Goal: Ask a question

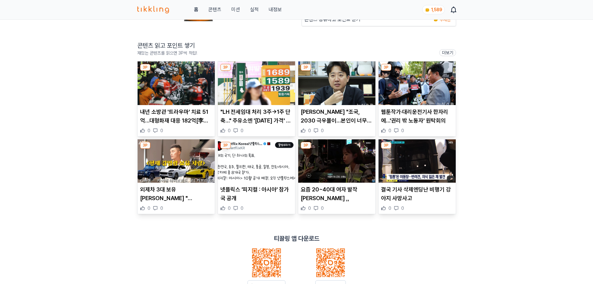
scroll to position [93, 0]
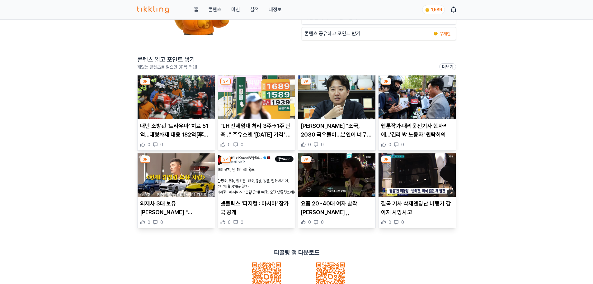
click at [161, 126] on p "내년 소방관 '트라우마' 치료 51억…대형화재 대응 182억[李정부 첫 예산안]" at bounding box center [176, 129] width 72 height 17
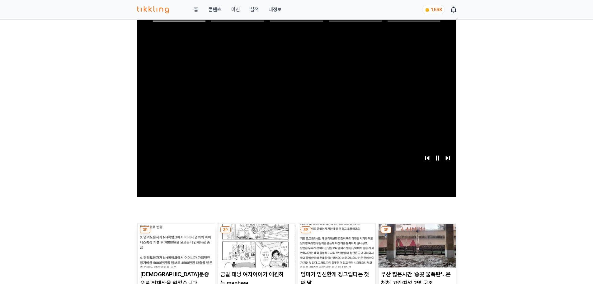
scroll to position [93, 0]
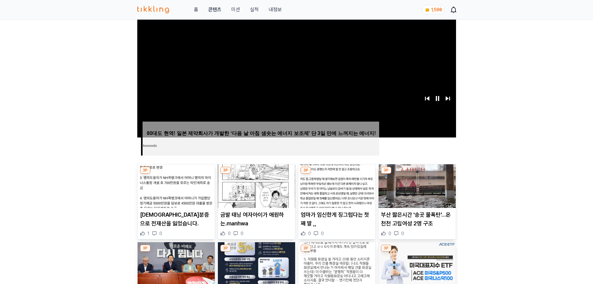
click at [199, 209] on article "위조신분증으로 전재산을 잃었습니다. 1 0" at bounding box center [176, 201] width 77 height 75
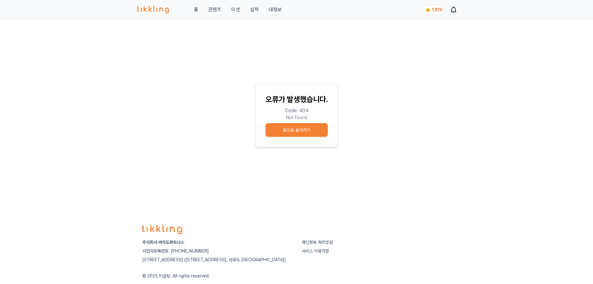
click at [285, 133] on button "홈으로 돌아가기" at bounding box center [297, 130] width 62 height 14
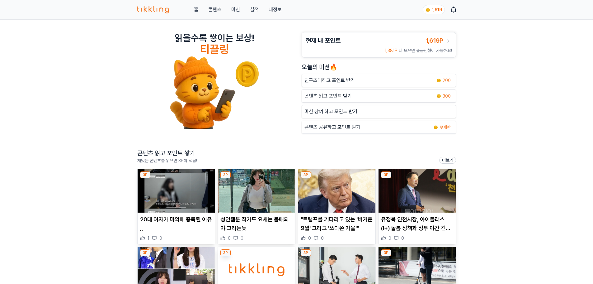
click at [260, 205] on img at bounding box center [256, 191] width 77 height 44
click at [442, 41] on span "1,619P" at bounding box center [434, 40] width 17 height 7
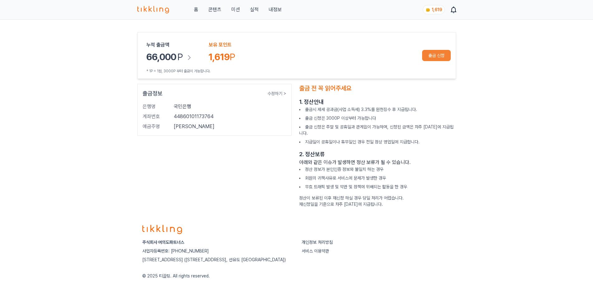
click at [233, 12] on button "미션" at bounding box center [235, 9] width 9 height 7
click at [262, 15] on div at bounding box center [261, 11] width 9 height 9
click at [262, 12] on div at bounding box center [261, 11] width 9 height 9
click at [250, 13] on link "실적" at bounding box center [254, 9] width 9 height 7
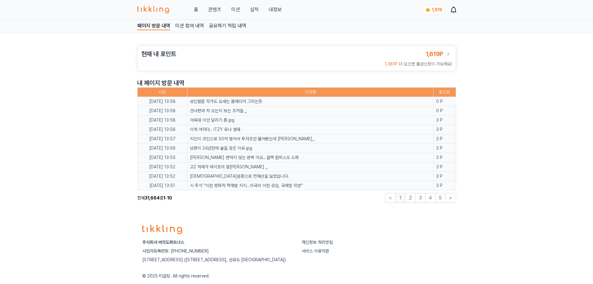
click at [273, 10] on link "내정보" at bounding box center [275, 9] width 13 height 7
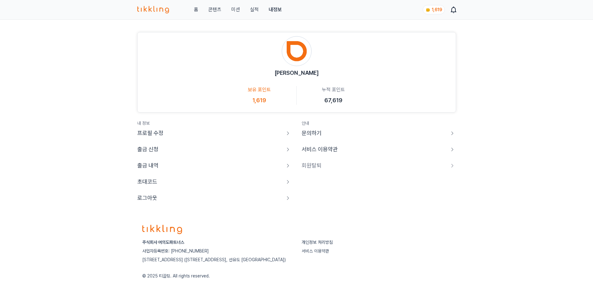
click at [454, 131] on icon at bounding box center [452, 132] width 7 height 7
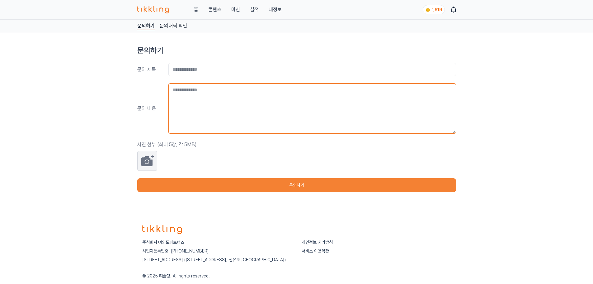
click at [222, 89] on textarea at bounding box center [312, 108] width 288 height 50
type textarea "**********"
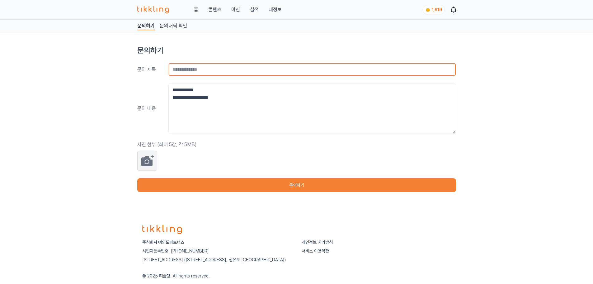
click at [216, 71] on input "text" at bounding box center [312, 69] width 288 height 13
type input "*"
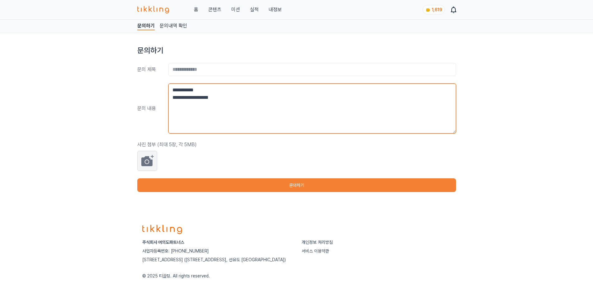
drag, startPoint x: 241, startPoint y: 99, endPoint x: 147, endPoint y: 84, distance: 95.2
click at [147, 84] on div "**********" at bounding box center [296, 108] width 319 height 50
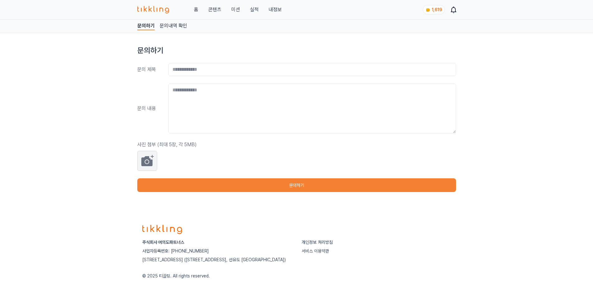
click at [198, 10] on link "홈" at bounding box center [196, 9] width 4 height 7
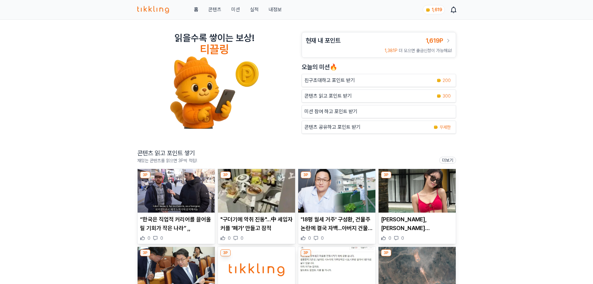
click at [338, 126] on p "콘텐츠 공유하고 포인트 받기" at bounding box center [332, 126] width 56 height 7
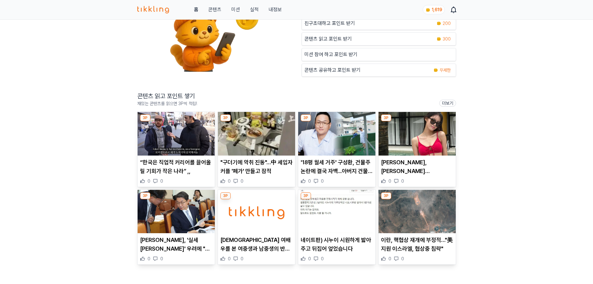
scroll to position [62, 0]
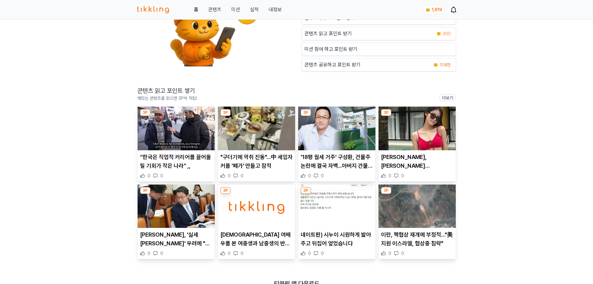
click at [155, 163] on p "“한국은 직업적 커리어를 끌어올릴 기회가 작은 나라” ,," at bounding box center [176, 161] width 72 height 17
